Goal: Task Accomplishment & Management: Use online tool/utility

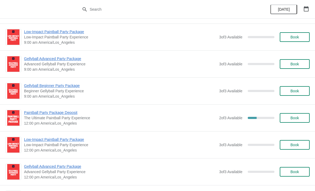
scroll to position [500, 0]
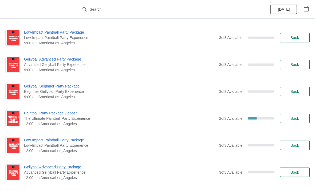
click at [32, 113] on span "Paintball Party Package Deposit" at bounding box center [120, 113] width 193 height 5
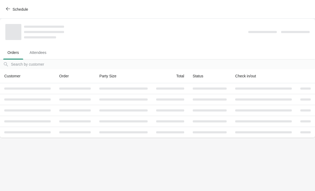
scroll to position [0, 0]
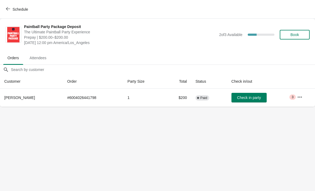
click at [300, 97] on icon "button" at bounding box center [300, 96] width 4 height 1
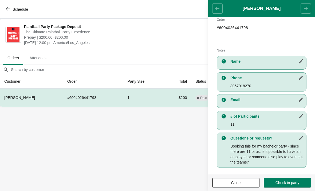
scroll to position [92, 0]
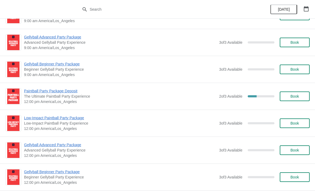
scroll to position [523, 0]
click at [231, 97] on span "2 of 3 Available" at bounding box center [230, 96] width 23 height 4
click at [67, 90] on span "Paintball Party Package Deposit" at bounding box center [120, 90] width 193 height 5
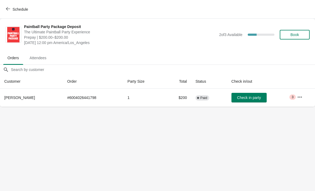
click at [303, 97] on button "button" at bounding box center [300, 97] width 10 height 10
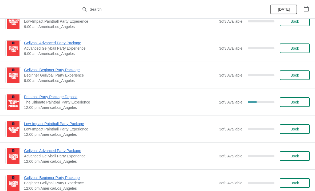
scroll to position [517, 0]
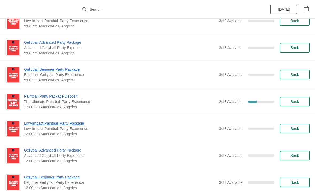
click at [34, 97] on span "Paintball Party Package Deposit" at bounding box center [120, 96] width 193 height 5
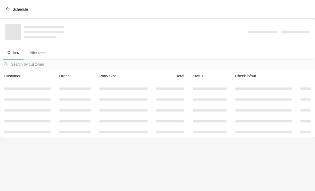
scroll to position [0, 0]
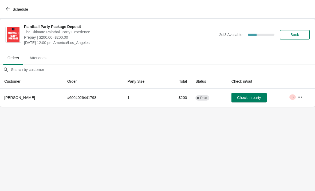
click at [302, 100] on button "button" at bounding box center [300, 97] width 10 height 10
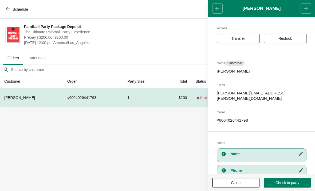
click at [240, 35] on button "Transfer" at bounding box center [238, 39] width 43 height 10
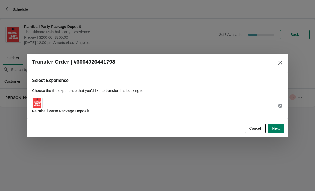
click at [277, 127] on span "Next" at bounding box center [276, 128] width 8 height 4
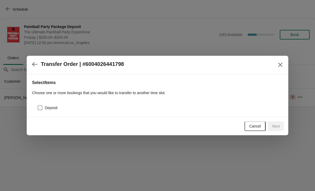
click at [41, 110] on span at bounding box center [40, 108] width 5 height 5
click at [38, 106] on input "Deposit" at bounding box center [38, 106] width 0 height 0
checkbox input "true"
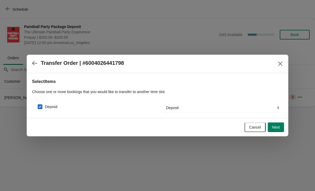
click at [277, 127] on span "Next" at bounding box center [276, 127] width 8 height 4
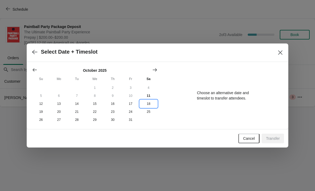
click at [147, 106] on button "18" at bounding box center [149, 104] width 18 height 8
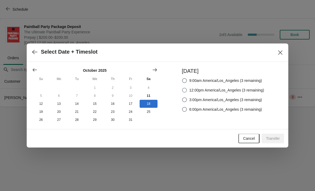
click at [234, 90] on span "12:00pm America/Los_Angeles (3 remaining)" at bounding box center [226, 90] width 75 height 5
click at [182, 88] on input "12:00pm America/Los_Angeles (3 remaining)" at bounding box center [182, 88] width 0 height 0
radio input "true"
click at [275, 139] on span "Transfer" at bounding box center [273, 139] width 14 height 4
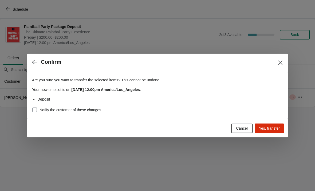
click at [35, 110] on span at bounding box center [34, 110] width 5 height 5
click at [33, 108] on input "Notify the customer of these changes" at bounding box center [32, 108] width 0 height 0
checkbox input "true"
click at [273, 128] on span "Yes, transfer" at bounding box center [269, 128] width 21 height 4
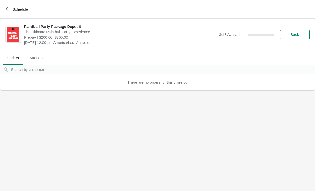
click at [11, 17] on div "Schedule" at bounding box center [157, 9] width 315 height 19
click at [6, 10] on icon "button" at bounding box center [8, 9] width 4 height 4
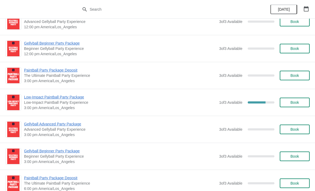
scroll to position [651, 0]
click at [34, 98] on span "Low-Impact Paintball Party Package" at bounding box center [120, 97] width 193 height 5
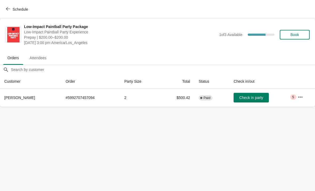
click at [302, 98] on icon "button" at bounding box center [300, 97] width 5 height 5
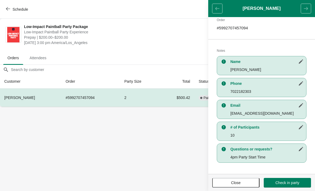
scroll to position [87, 0]
click at [301, 127] on icon "button" at bounding box center [301, 127] width 4 height 4
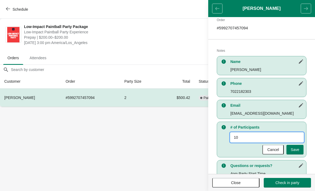
click at [280, 138] on input "10" at bounding box center [267, 138] width 73 height 10
type input "12"
click at [297, 152] on span "Save" at bounding box center [295, 150] width 9 height 4
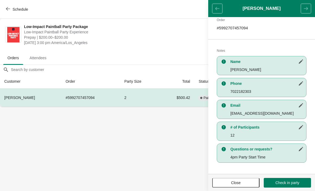
click at [12, 8] on span "Schedule" at bounding box center [17, 9] width 21 height 5
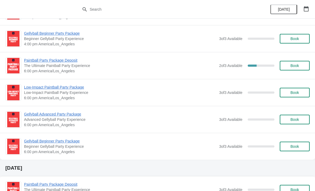
scroll to position [1089, 0]
click at [55, 61] on span "Paintball Party Package Deposit" at bounding box center [120, 59] width 193 height 5
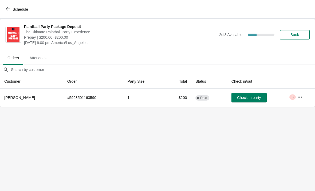
click at [300, 100] on button "button" at bounding box center [300, 97] width 10 height 10
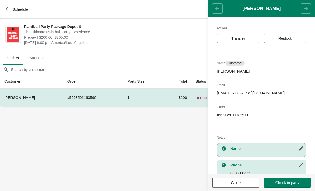
click at [9, 11] on span "button" at bounding box center [8, 9] width 4 height 5
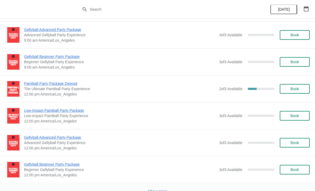
scroll to position [1298, 0]
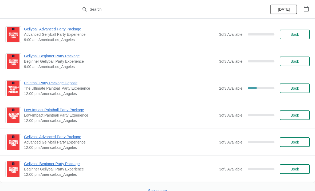
click at [59, 83] on span "Paintball Party Package Deposit" at bounding box center [120, 82] width 193 height 5
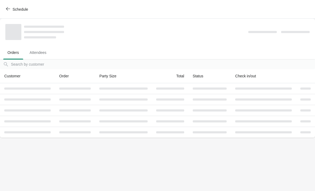
scroll to position [0, 0]
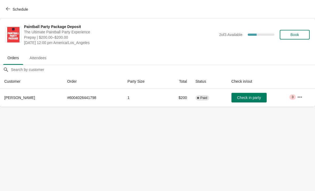
click at [301, 99] on icon "button" at bounding box center [299, 97] width 5 height 5
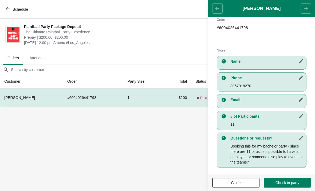
scroll to position [92, 0]
click at [10, 6] on button "Schedule" at bounding box center [18, 10] width 30 height 10
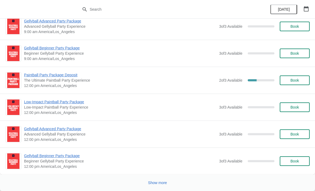
scroll to position [1306, 0]
click at [155, 185] on span "Show more" at bounding box center [157, 183] width 19 height 4
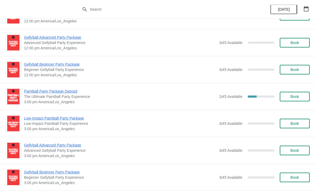
scroll to position [1630, 0]
